Goal: Task Accomplishment & Management: Manage account settings

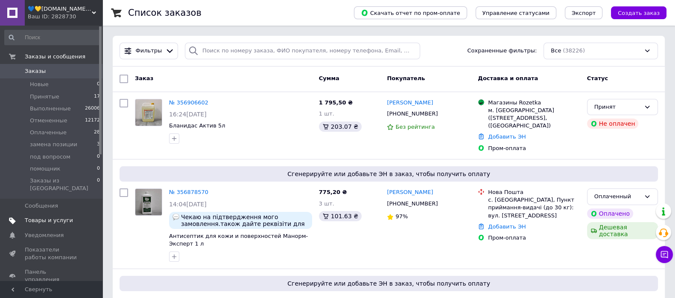
click at [79, 224] on span at bounding box center [90, 221] width 23 height 8
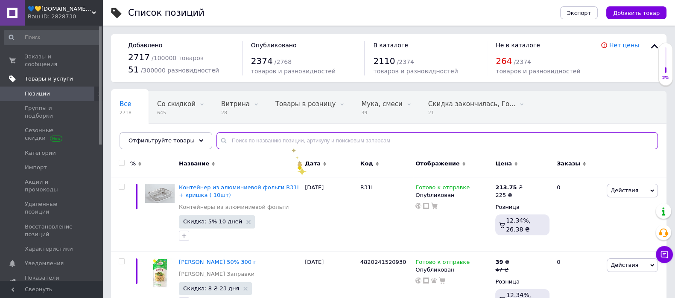
click at [290, 145] on input "text" at bounding box center [436, 140] width 441 height 17
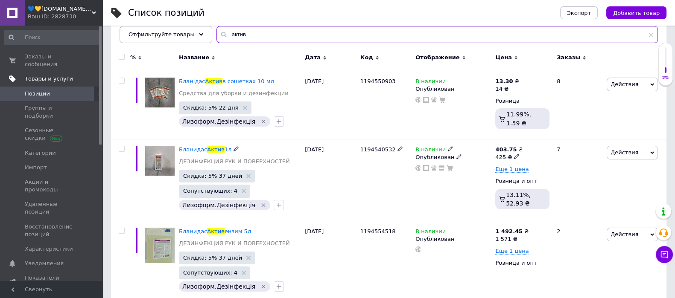
scroll to position [213, 0]
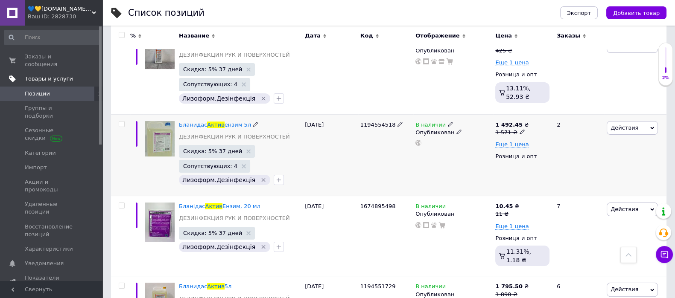
type input "актив"
click at [453, 127] on icon at bounding box center [450, 124] width 5 height 5
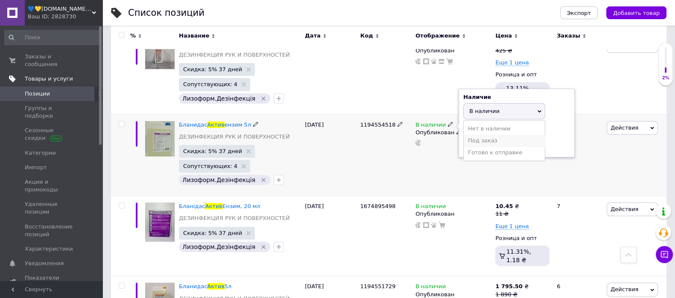
click at [471, 147] on li "Под заказ" at bounding box center [503, 141] width 81 height 12
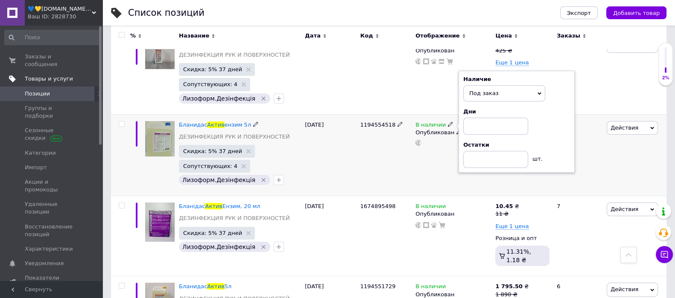
click at [480, 169] on div "Наличие Под заказ В наличии Нет в наличии Готово к отправке Дни Остатки шт." at bounding box center [516, 122] width 107 height 93
click at [478, 135] on input at bounding box center [495, 126] width 65 height 17
type input "12"
click at [288, 187] on div "Скидка: 5% 37 дней Сопутствующих: 4 Лизоформ.Дезінфекція" at bounding box center [240, 166] width 122 height 42
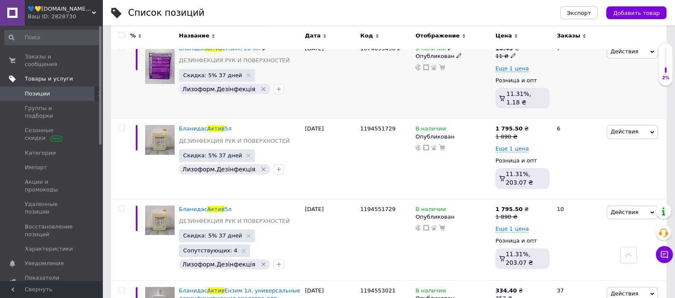
scroll to position [373, 0]
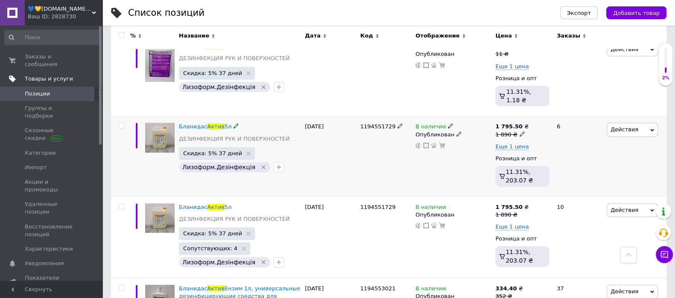
click at [450, 128] on icon at bounding box center [450, 125] width 5 height 5
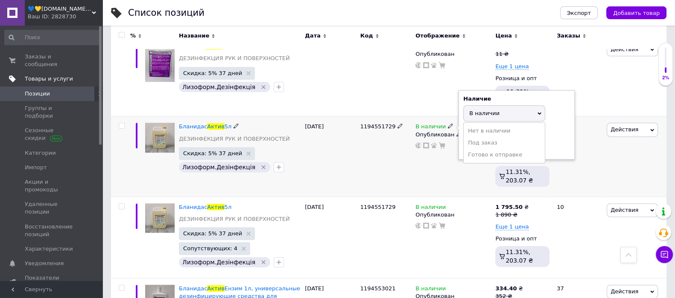
click at [481, 149] on li "Под заказ" at bounding box center [503, 143] width 81 height 12
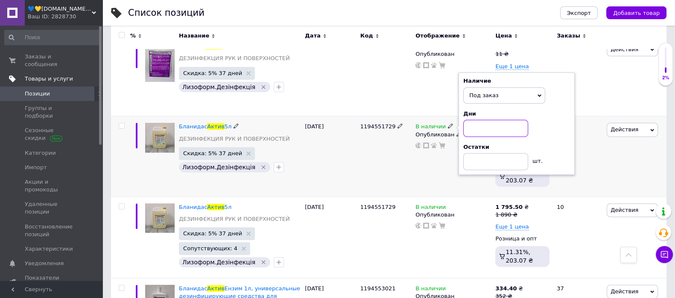
click at [479, 137] on input at bounding box center [495, 128] width 65 height 17
type input "12"
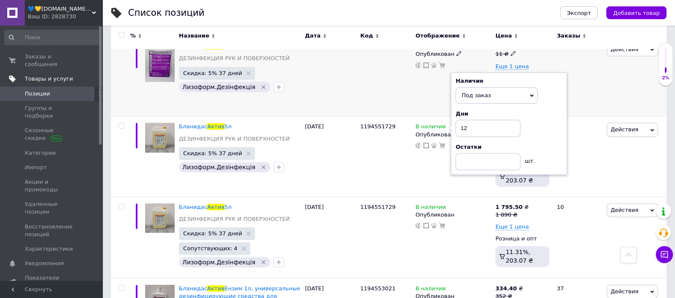
click at [367, 116] on div "1674895498" at bounding box center [385, 76] width 55 height 80
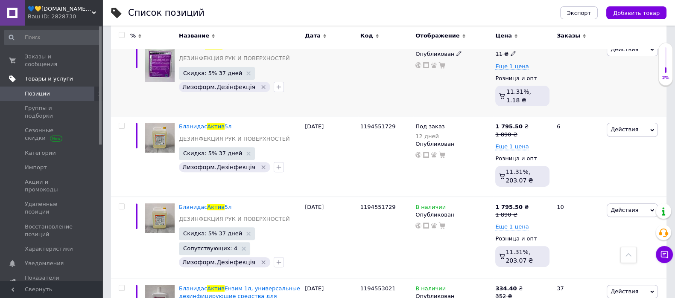
scroll to position [426, 0]
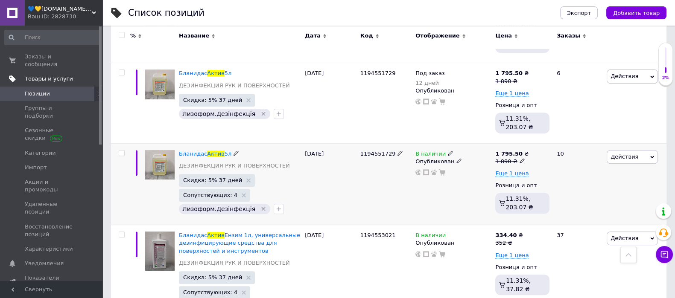
click at [453, 156] on icon at bounding box center [450, 153] width 5 height 5
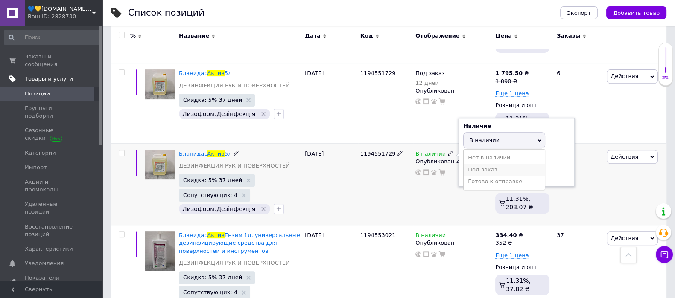
click at [482, 176] on li "Под заказ" at bounding box center [503, 170] width 81 height 12
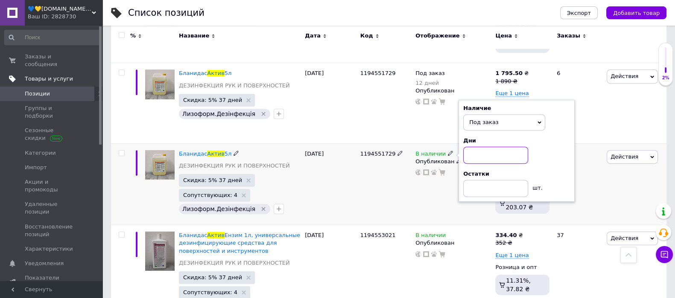
drag, startPoint x: 485, startPoint y: 242, endPoint x: 484, endPoint y: 238, distance: 4.3
click at [484, 164] on input at bounding box center [495, 155] width 65 height 17
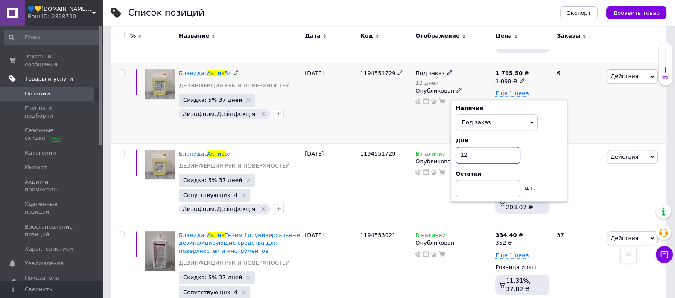
type input "12"
click at [362, 143] on div "1194551729" at bounding box center [385, 103] width 55 height 80
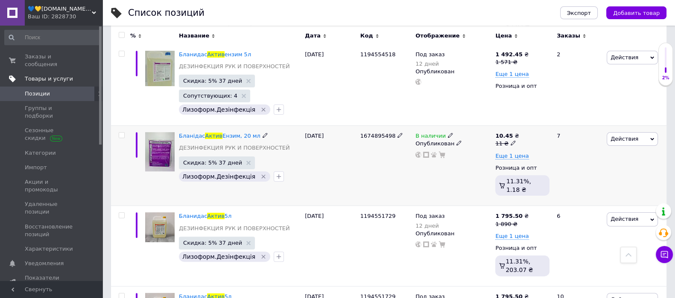
scroll to position [267, 0]
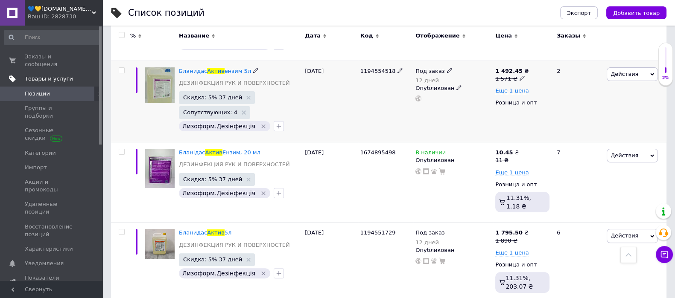
click at [451, 73] on use at bounding box center [449, 70] width 5 height 5
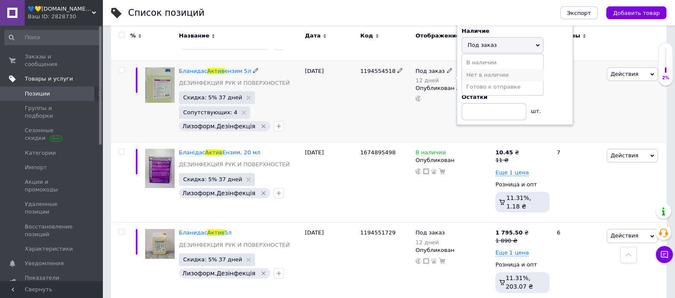
click at [482, 81] on li "Нет в наличии" at bounding box center [502, 75] width 81 height 12
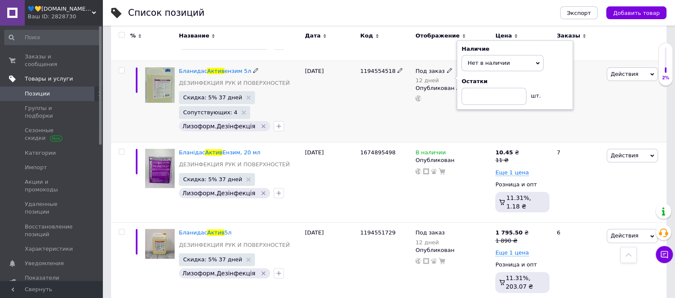
click at [599, 143] on div "2" at bounding box center [577, 102] width 53 height 82
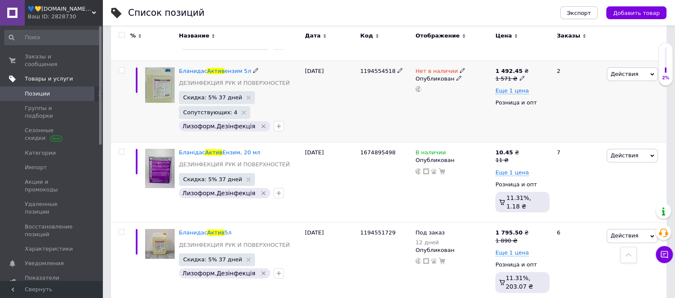
click at [633, 77] on span "Действия" at bounding box center [624, 74] width 28 height 6
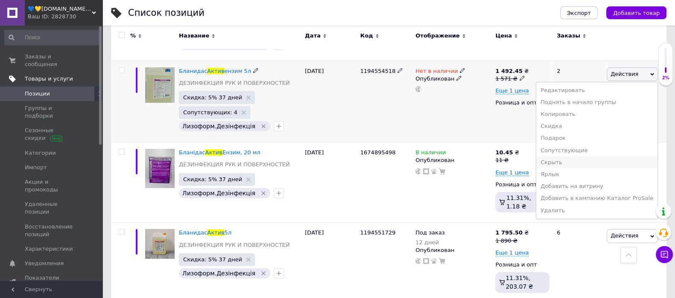
click at [563, 169] on li "Скрыть" at bounding box center [596, 163] width 121 height 12
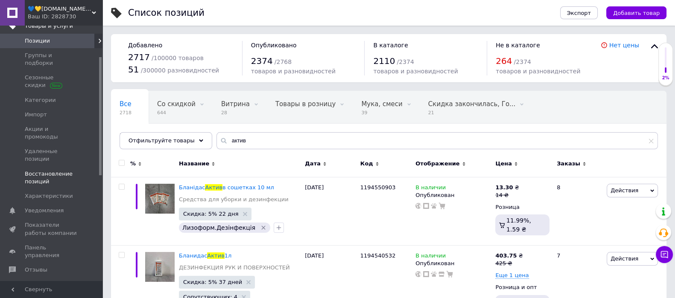
scroll to position [106, 0]
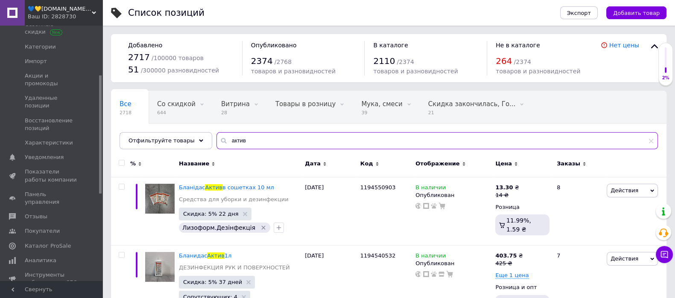
drag, startPoint x: 260, startPoint y: 148, endPoint x: 226, endPoint y: 146, distance: 33.8
click at [226, 146] on div "актив" at bounding box center [436, 140] width 441 height 17
paste input "[PHONE_NUMBER]"
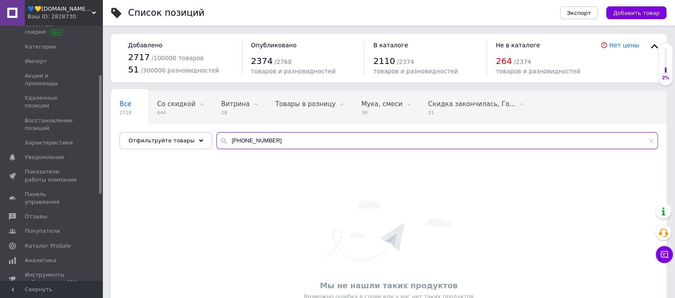
type input "[PHONE_NUMBER]"
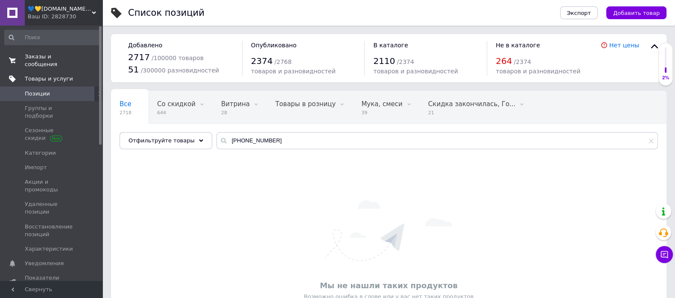
click at [55, 72] on link "Заказы и сообщения 0 0" at bounding box center [52, 60] width 105 height 22
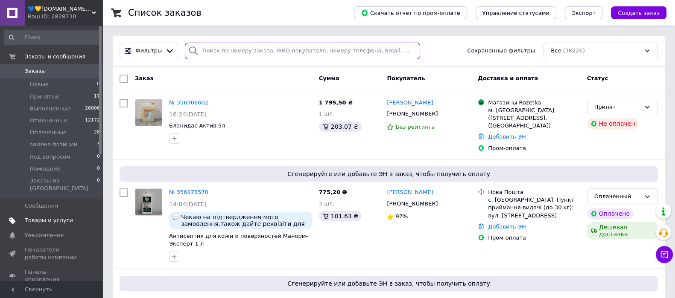
paste input "[PHONE_NUMBER]"
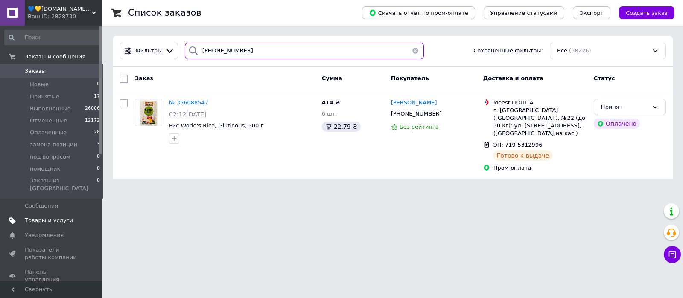
type input "[PHONE_NUMBER]"
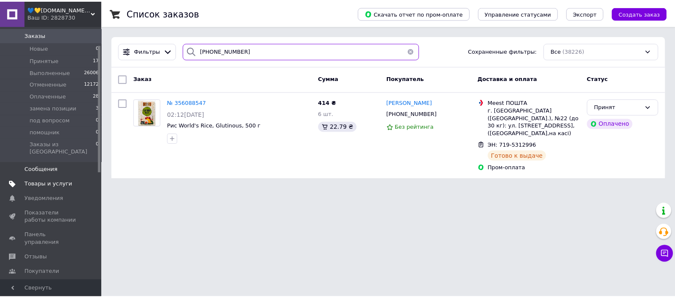
scroll to position [53, 0]
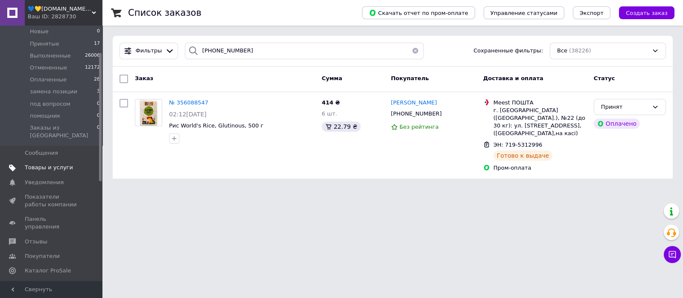
click at [44, 172] on span "Товары и услуги" at bounding box center [49, 168] width 48 height 8
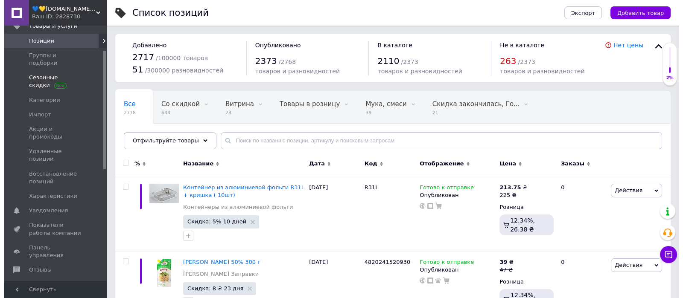
scroll to position [160, 0]
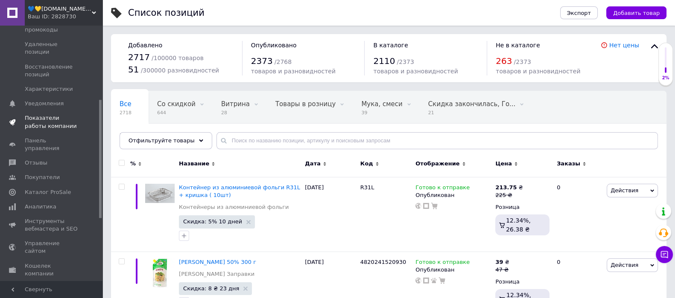
click at [55, 130] on span "Показатели работы компании" at bounding box center [52, 121] width 54 height 15
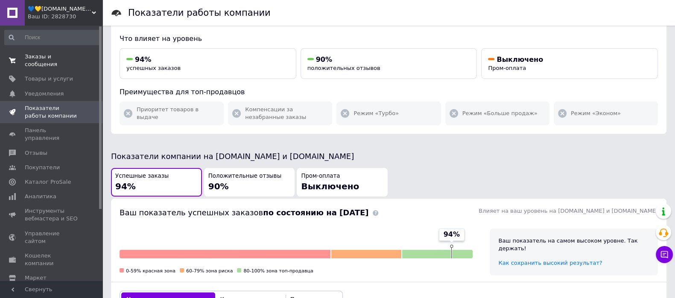
click at [42, 64] on span "Заказы и сообщения" at bounding box center [52, 60] width 54 height 15
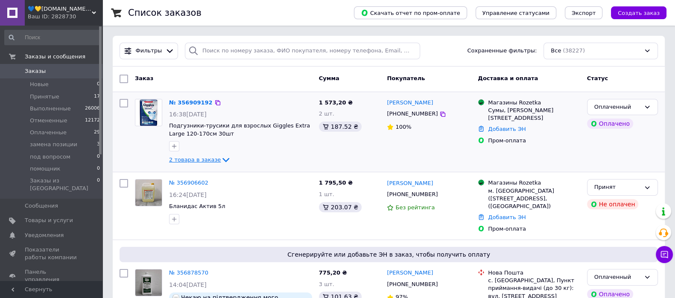
click at [221, 163] on span "2 товара в заказе" at bounding box center [195, 160] width 52 height 6
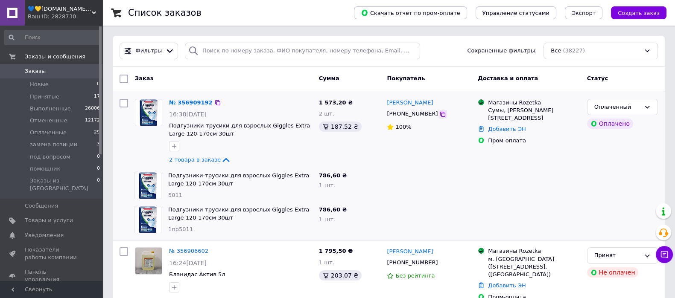
click at [442, 118] on icon at bounding box center [442, 114] width 7 height 7
click at [27, 75] on span "Заказы" at bounding box center [35, 71] width 21 height 8
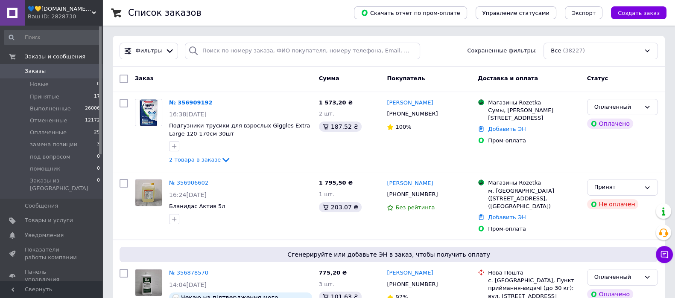
click at [59, 79] on link "Заказы 0" at bounding box center [52, 71] width 105 height 15
